Goal: Task Accomplishment & Management: Manage account settings

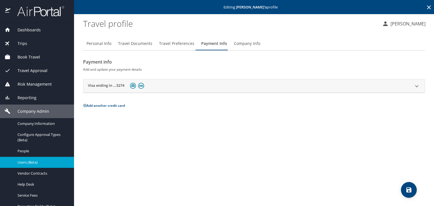
click at [30, 56] on span "Book Travel" at bounding box center [25, 57] width 30 height 6
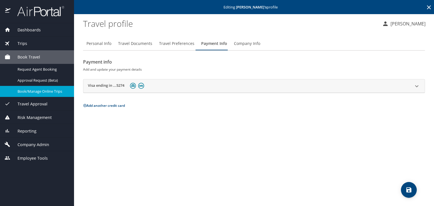
click at [34, 91] on span "Book/Manage Online Trips" at bounding box center [42, 91] width 50 height 5
click at [410, 23] on p "[PERSON_NAME]" at bounding box center [406, 23] width 37 height 7
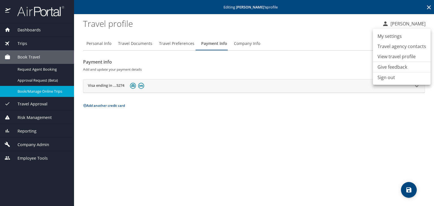
click at [386, 37] on li "My settings" at bounding box center [402, 36] width 58 height 10
